Goal: Task Accomplishment & Management: Manage account settings

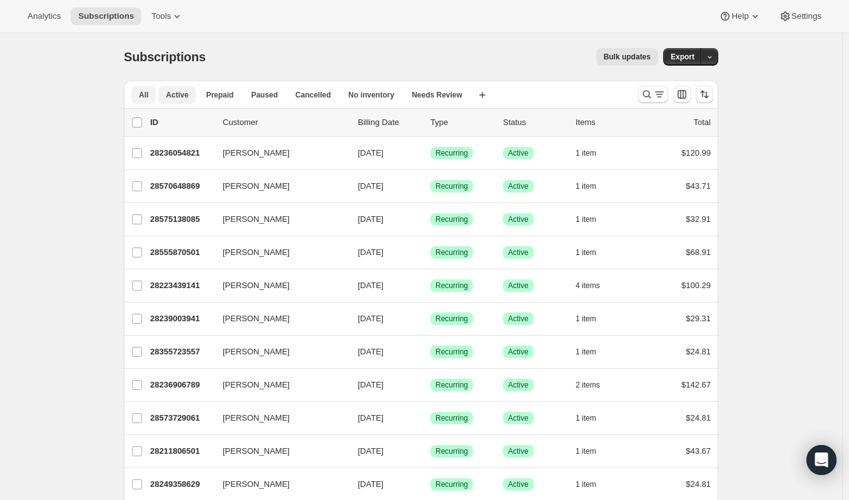
click at [180, 95] on span "Active" at bounding box center [177, 95] width 23 height 10
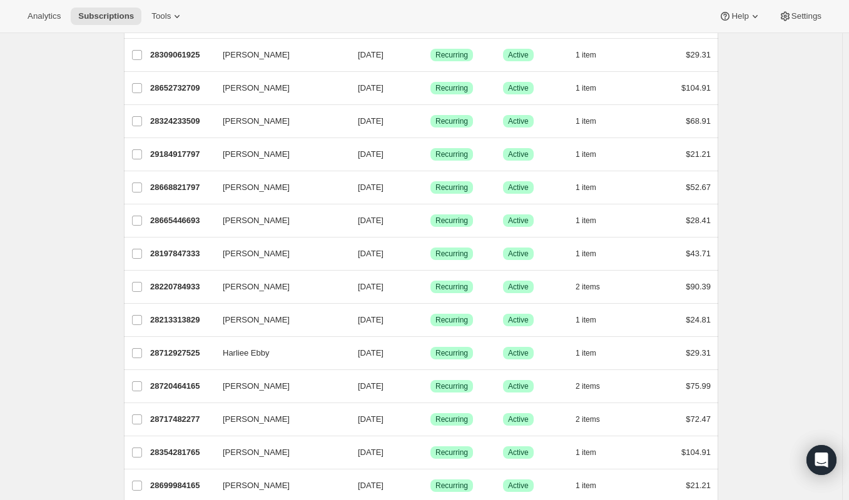
scroll to position [1373, 0]
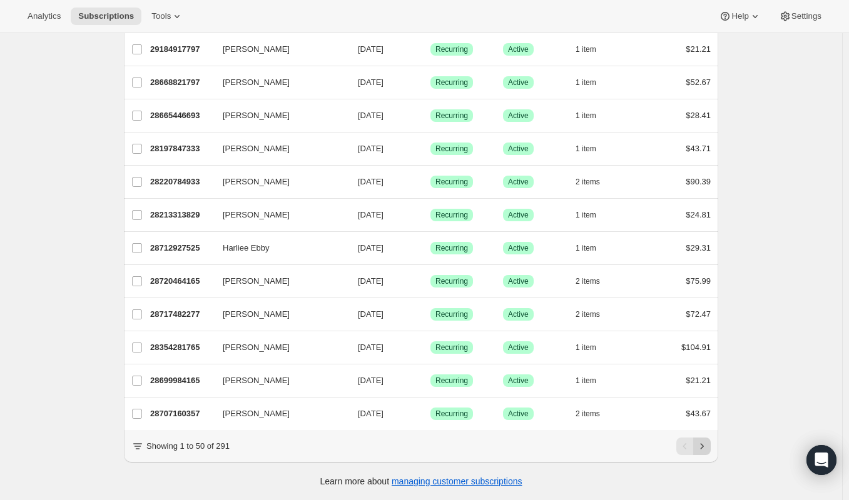
click at [708, 445] on icon "Next" at bounding box center [702, 446] width 13 height 13
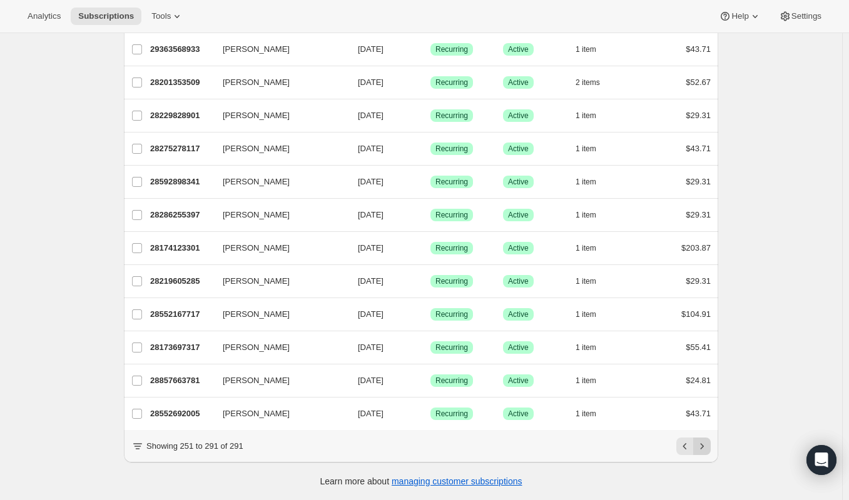
scroll to position [1075, 0]
click at [711, 445] on div "Pagination" at bounding box center [702, 447] width 18 height 18
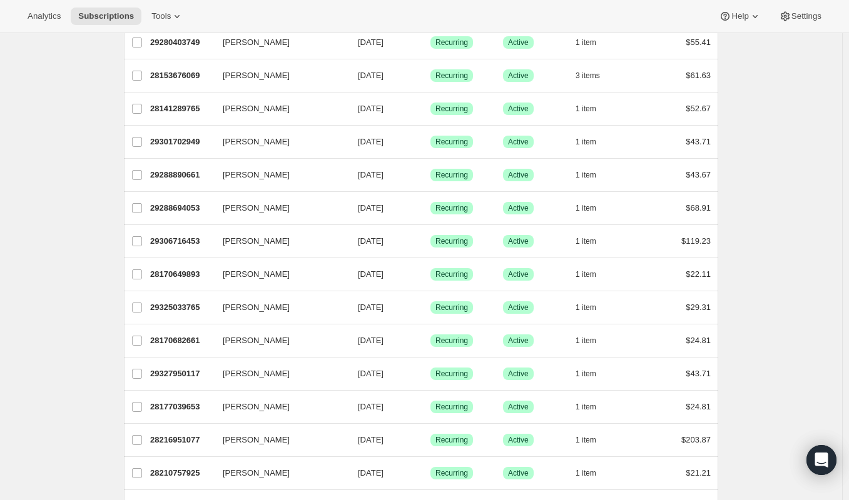
scroll to position [0, 0]
